Goal: Task Accomplishment & Management: Complete application form

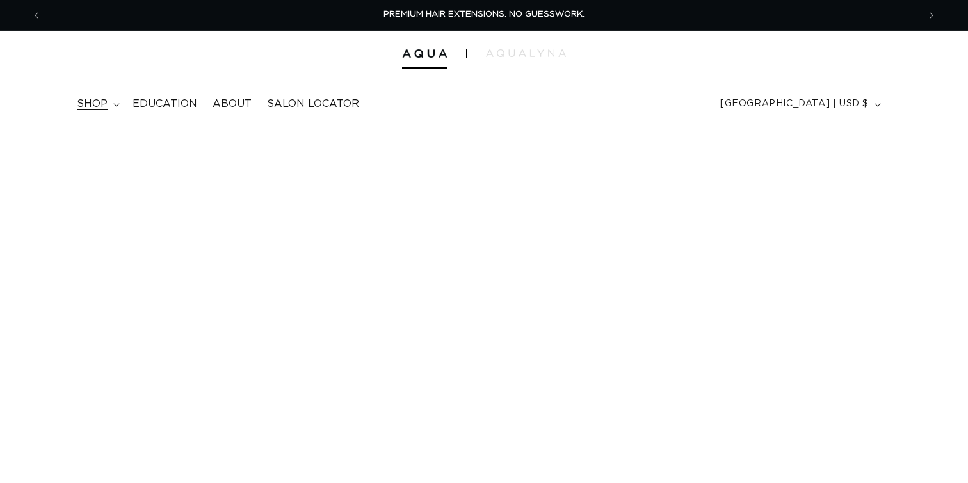
click at [85, 102] on span "shop" at bounding box center [92, 103] width 31 height 13
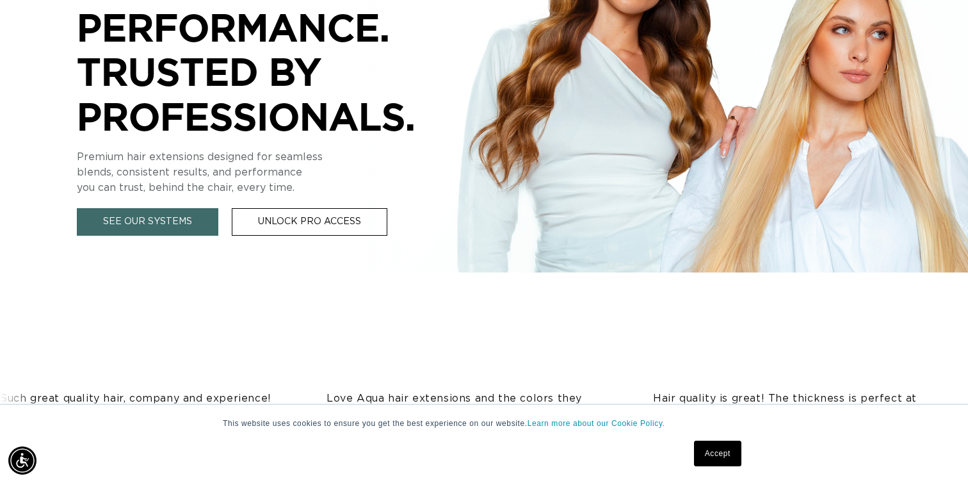
scroll to position [350, 0]
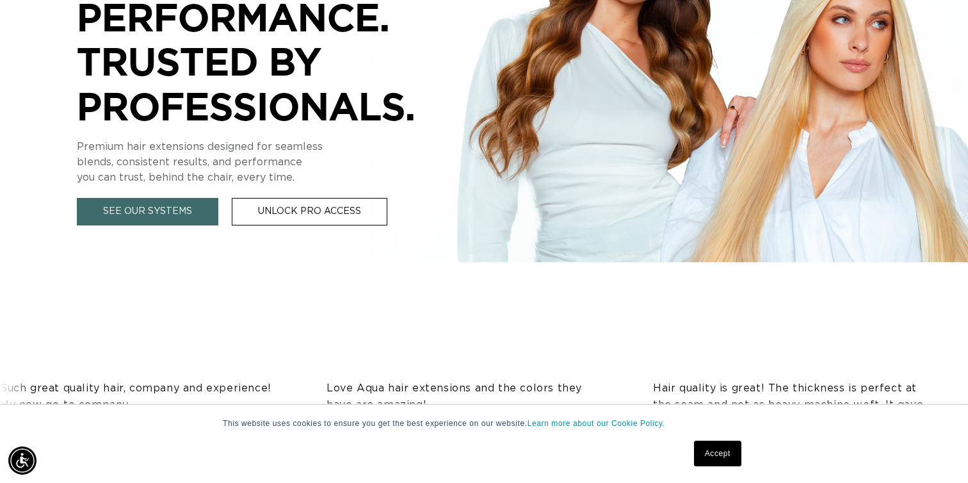
click at [719, 450] on link "Accept" at bounding box center [717, 454] width 47 height 26
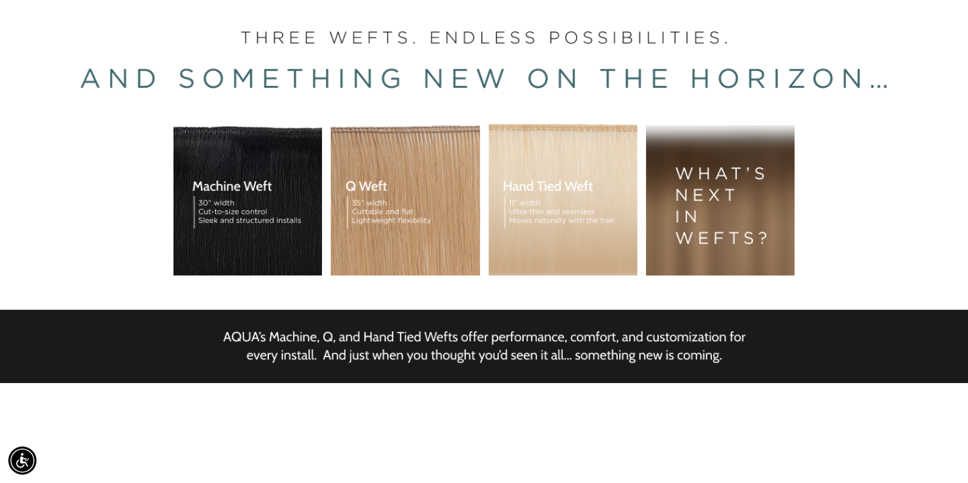
scroll to position [224, 0]
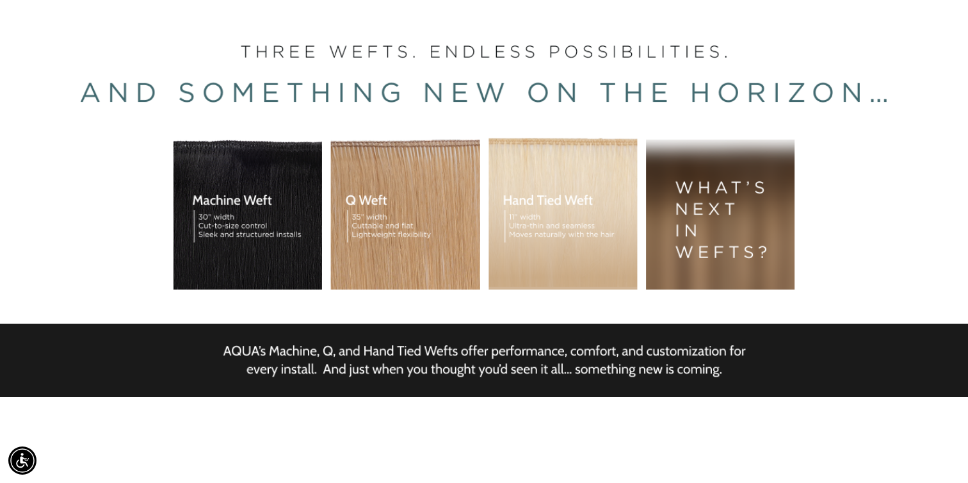
click at [371, 230] on div "BUILT FOR  PERFORMANCE. TRUSTED BY PROFESSIONALS. Premium hair extensions desig…" at bounding box center [484, 195] width 968 height 576
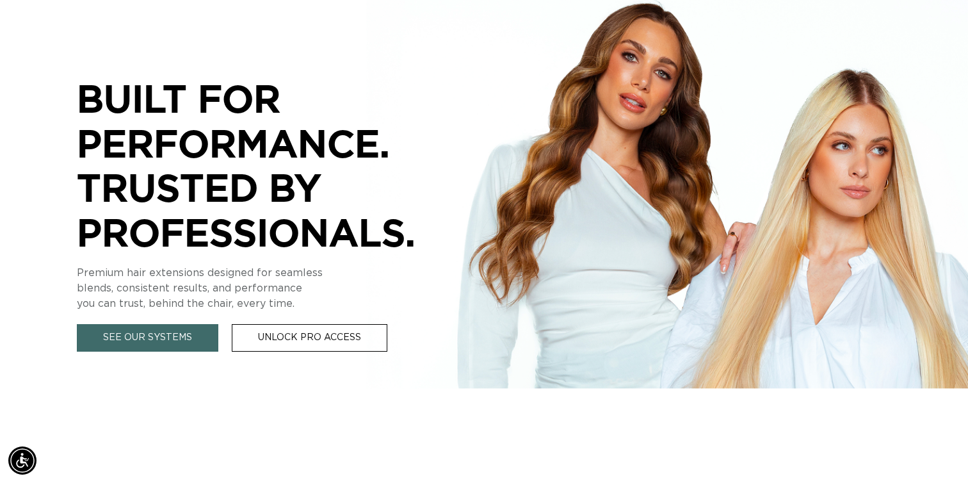
click at [398, 148] on div "BUILT FOR  PERFORMANCE. TRUSTED BY PROFESSIONALS. Premium hair extensions desig…" at bounding box center [484, 195] width 968 height 576
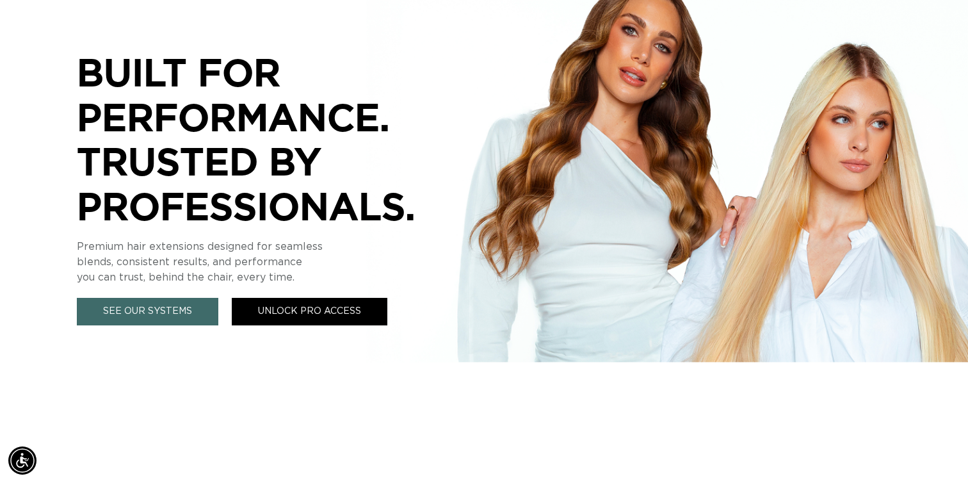
scroll to position [254, 0]
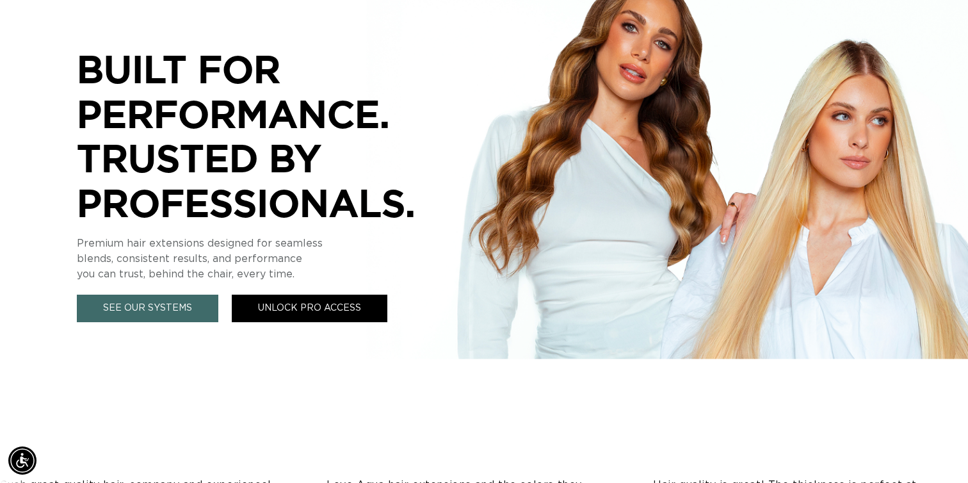
click at [294, 296] on link "Unlock Pro Access" at bounding box center [310, 309] width 156 height 28
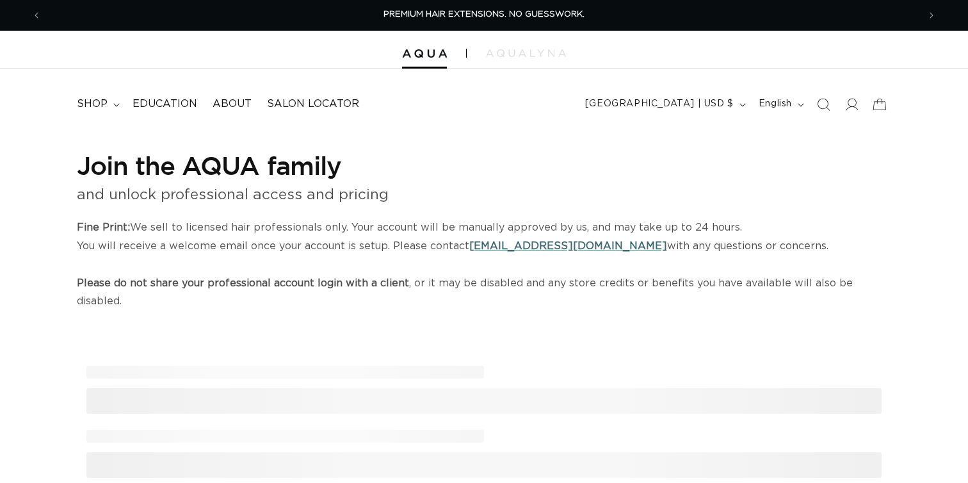
select select "US"
select select "United States"
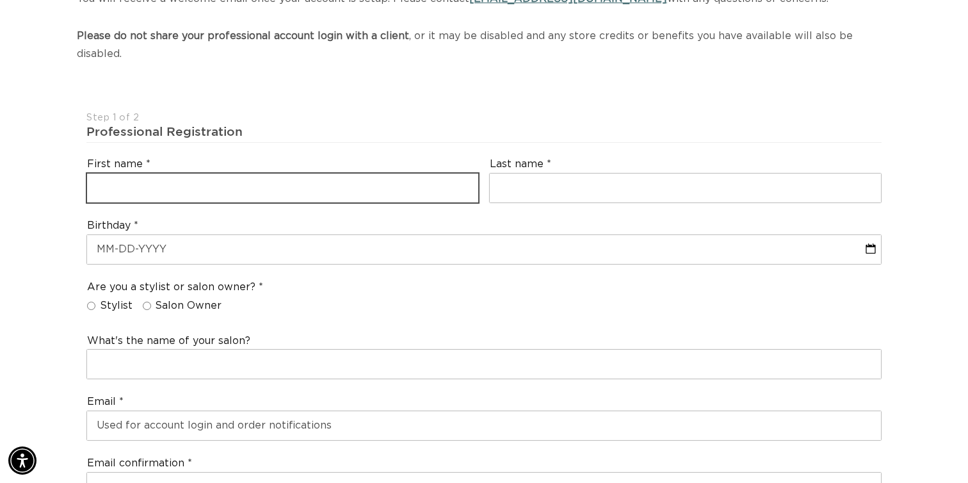
click at [282, 174] on input "text" at bounding box center [282, 188] width 391 height 29
type input "MS"
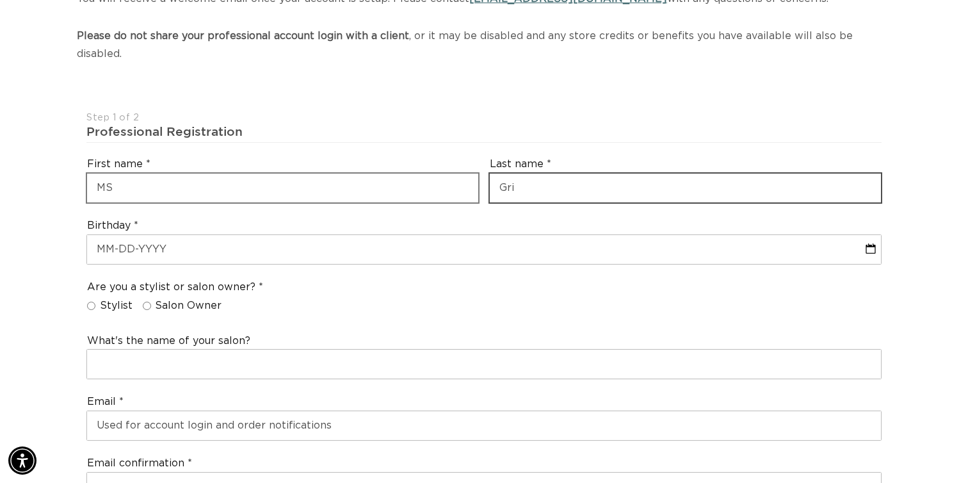
scroll to position [0, 1766]
type input "Grimm"
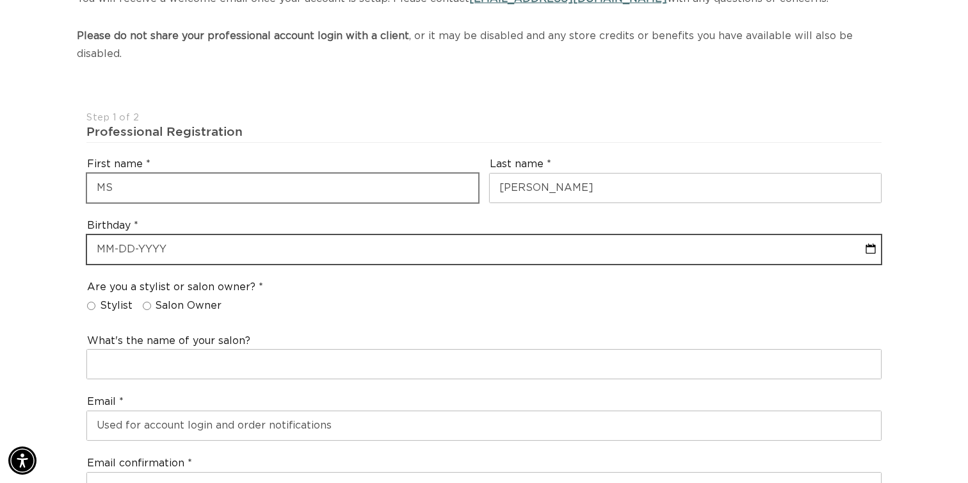
select select "9"
select select "2025"
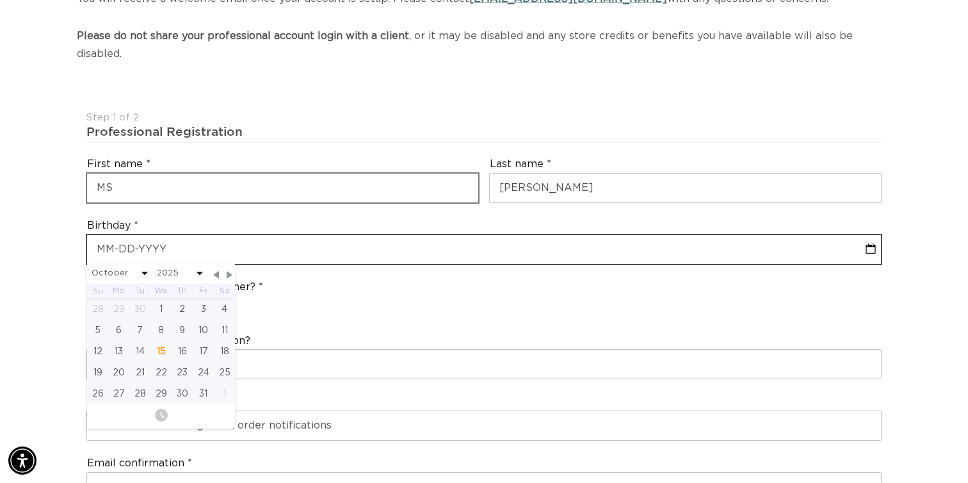
scroll to position [0, 0]
